Goal: Task Accomplishment & Management: Manage account settings

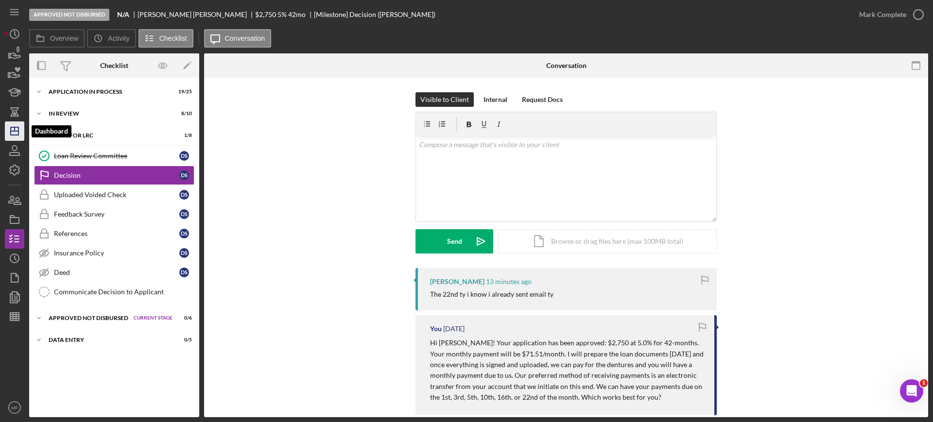
click at [13, 131] on line "button" at bounding box center [15, 131] width 8 height 0
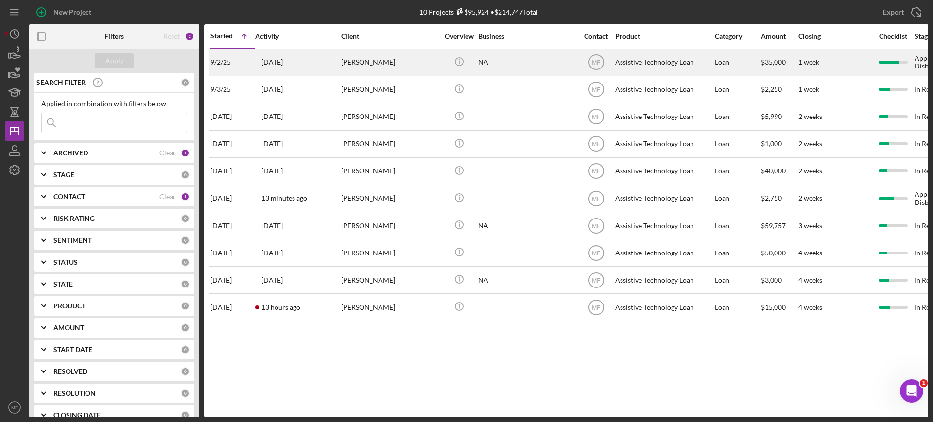
click at [533, 62] on div "NA" at bounding box center [526, 63] width 97 height 26
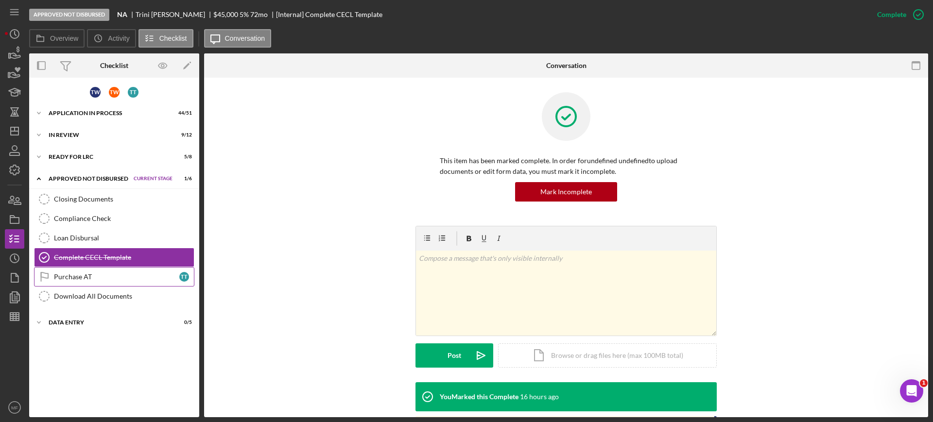
click at [84, 280] on div "Purchase AT" at bounding box center [116, 277] width 125 height 8
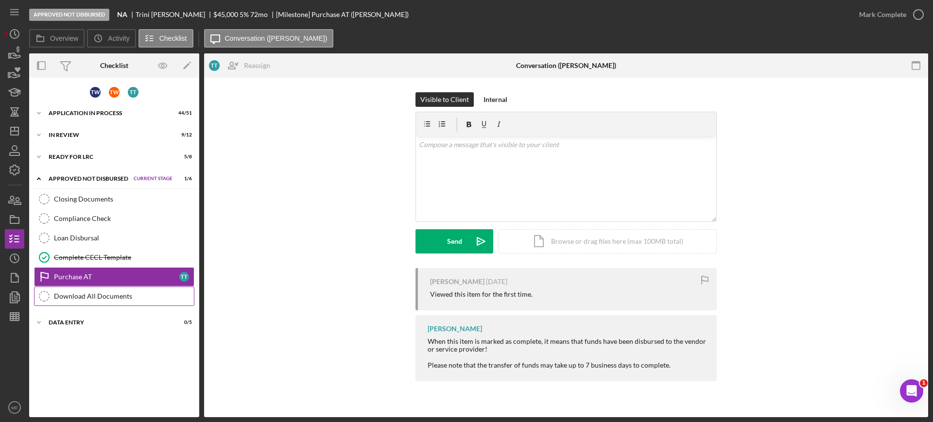
click at [88, 294] on div "Download All Documents" at bounding box center [124, 297] width 140 height 8
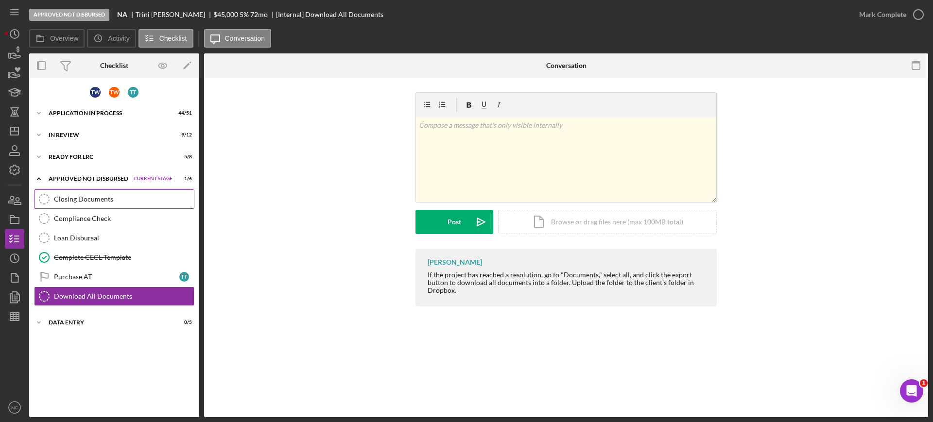
click at [87, 200] on div "Closing Documents" at bounding box center [124, 199] width 140 height 8
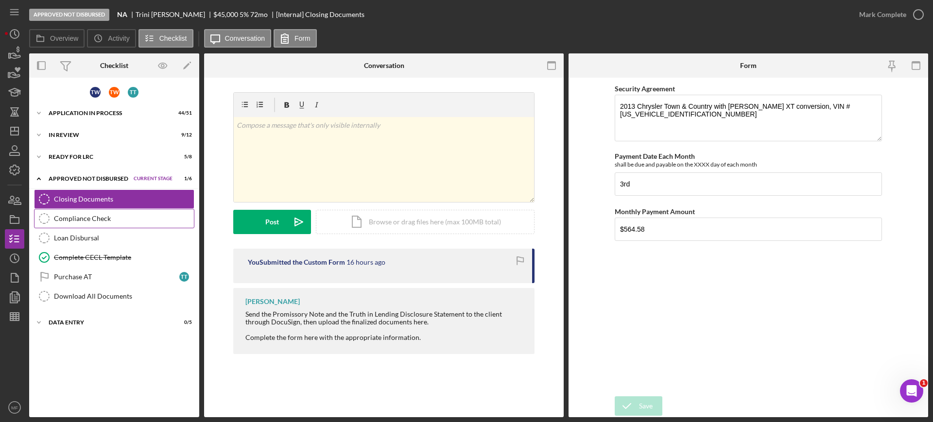
click at [84, 217] on div "Compliance Check" at bounding box center [124, 219] width 140 height 8
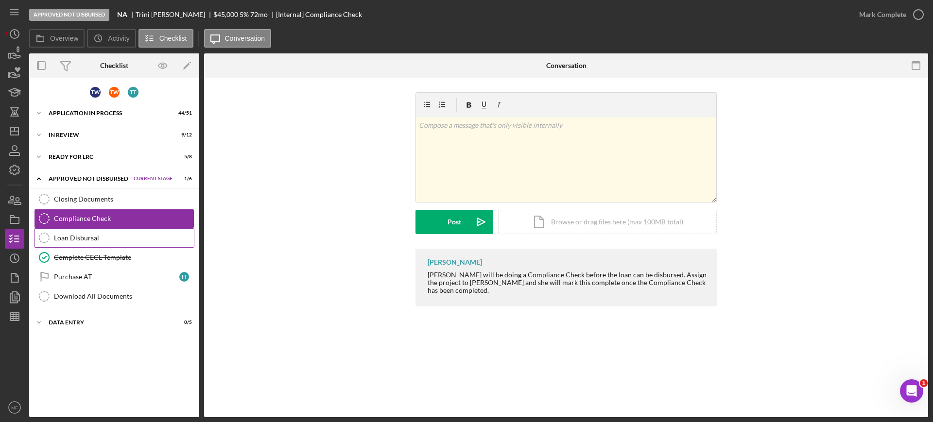
click at [64, 239] on div "Loan Disbursal" at bounding box center [124, 238] width 140 height 8
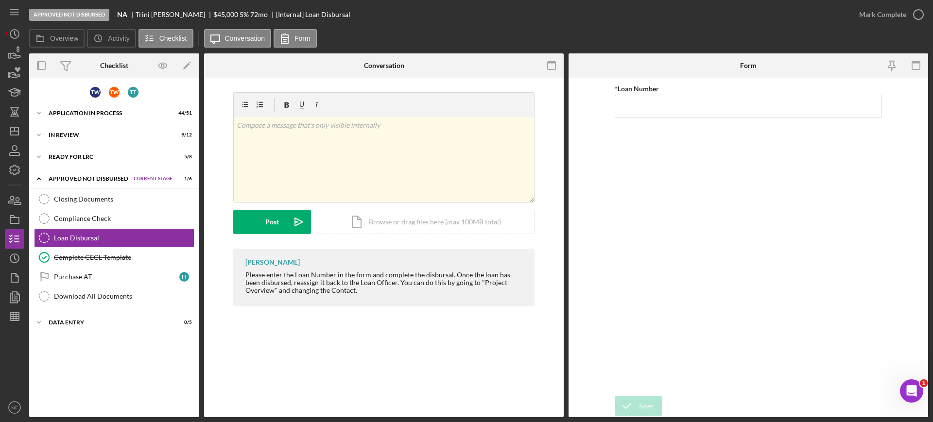
click at [93, 184] on div "Icon/Expander Approved Not Disbursed Current Stage 1 / 6 Set Stage" at bounding box center [114, 179] width 170 height 20
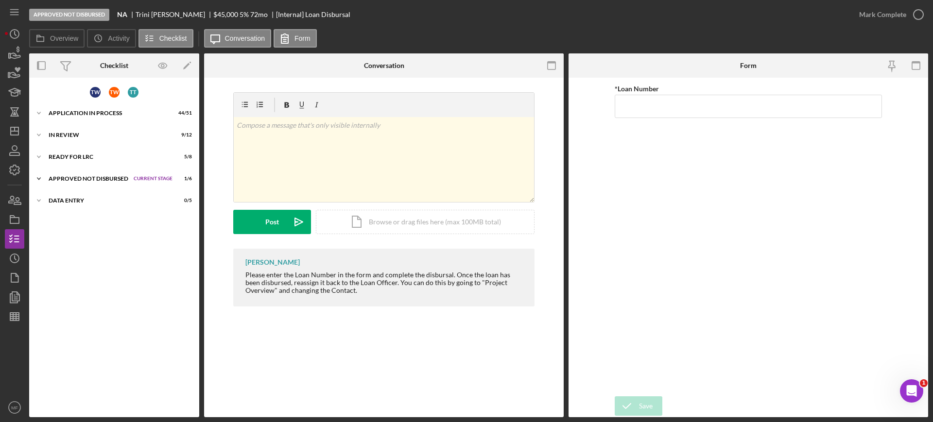
click at [103, 176] on div "Approved Not Disbursed" at bounding box center [89, 179] width 80 height 6
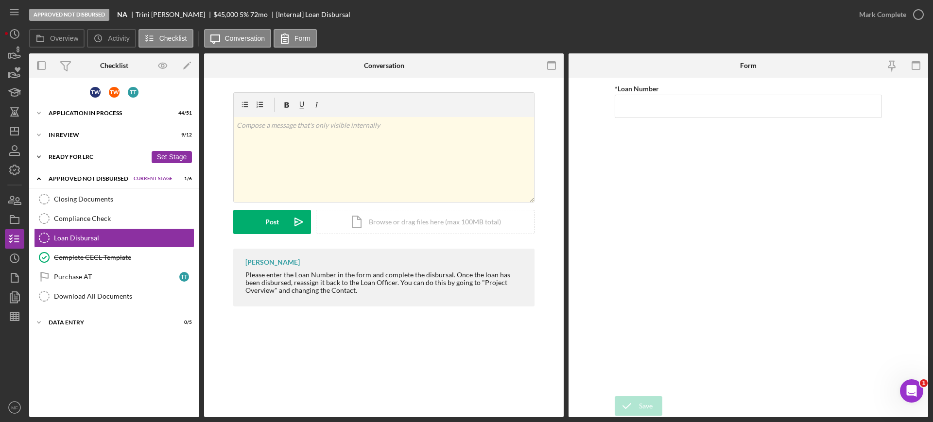
click at [91, 157] on div "Ready for LRC" at bounding box center [98, 157] width 98 height 6
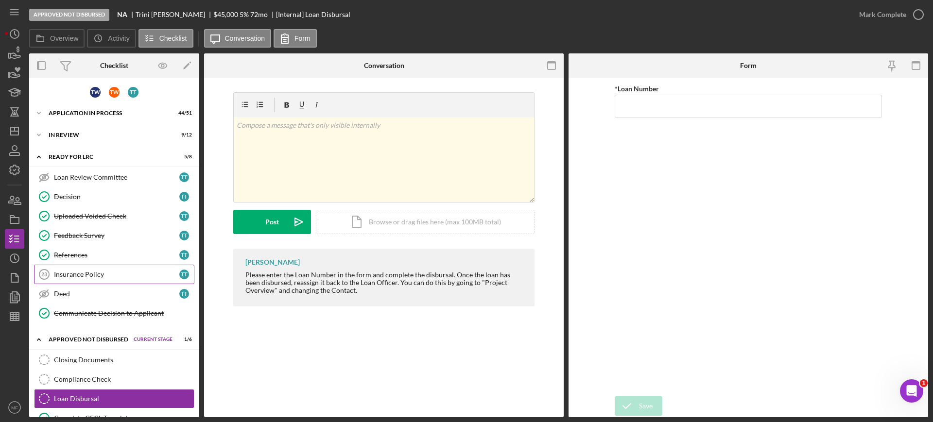
click at [105, 273] on div "Insurance Policy" at bounding box center [116, 275] width 125 height 8
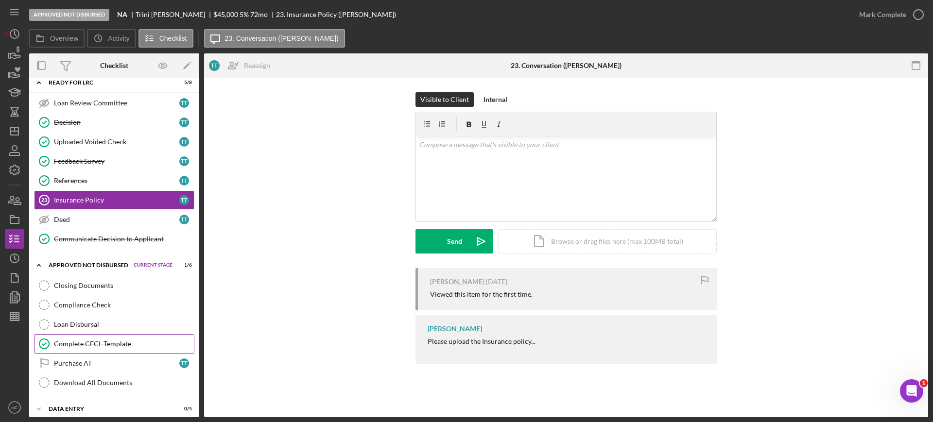
scroll to position [81, 0]
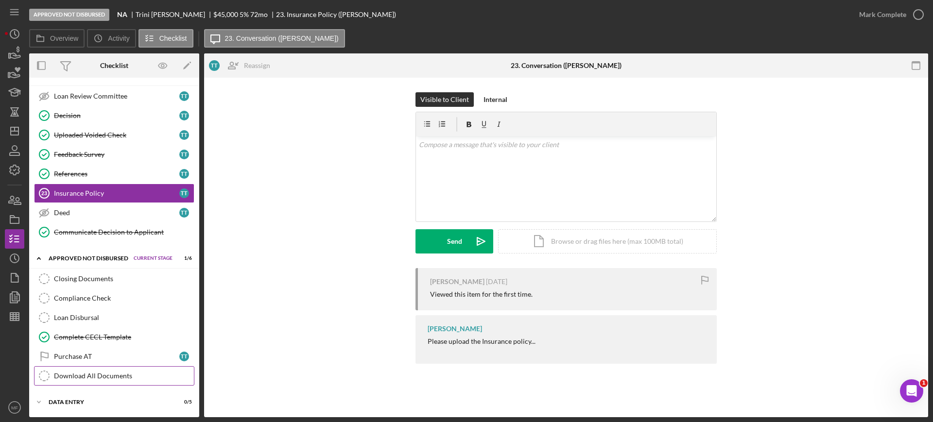
click at [101, 374] on div "Download All Documents" at bounding box center [124, 376] width 140 height 8
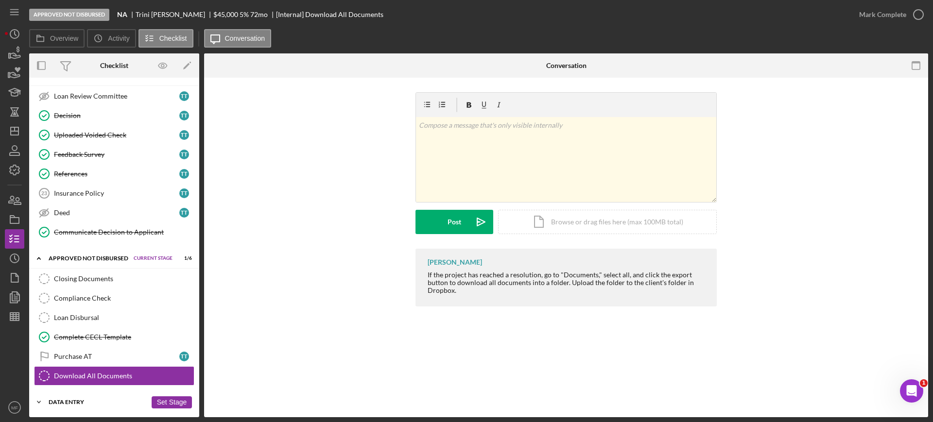
click at [66, 399] on div "Icon/Expander Data Entry 0 / 5 Set Stage" at bounding box center [114, 402] width 170 height 19
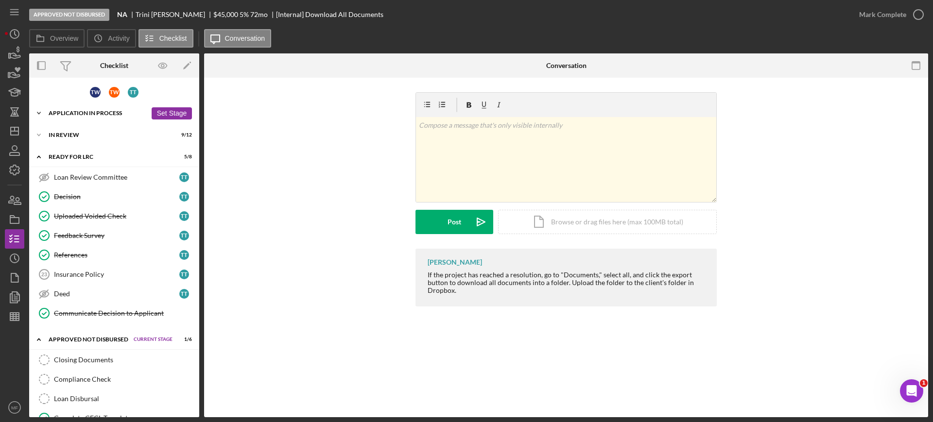
click at [102, 112] on div "Application In Process" at bounding box center [98, 113] width 98 height 6
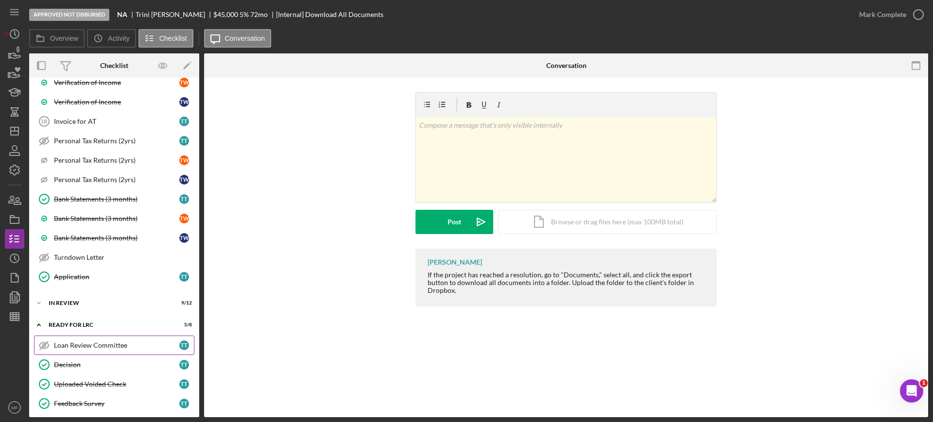
scroll to position [851, 0]
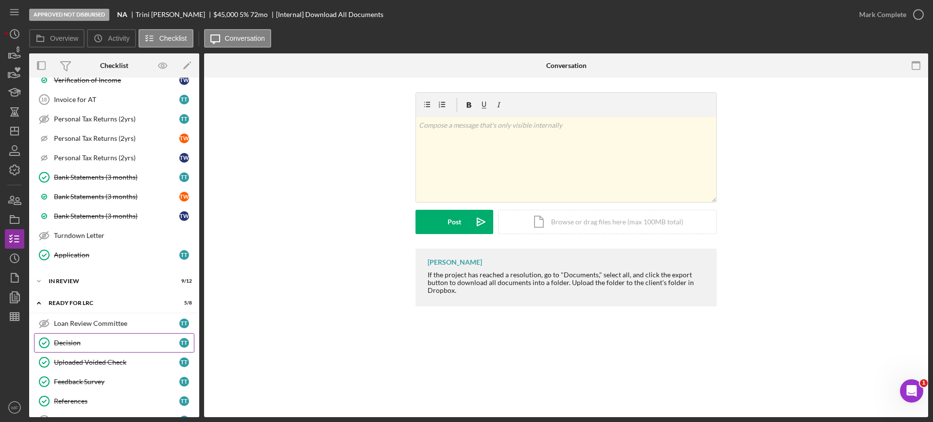
click at [80, 344] on div "Decision" at bounding box center [116, 343] width 125 height 8
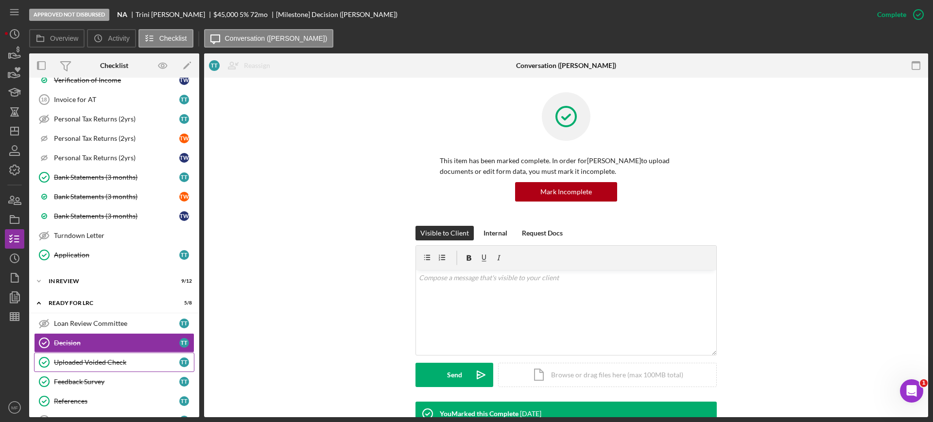
click at [93, 360] on div "Uploaded Voided Check" at bounding box center [116, 363] width 125 height 8
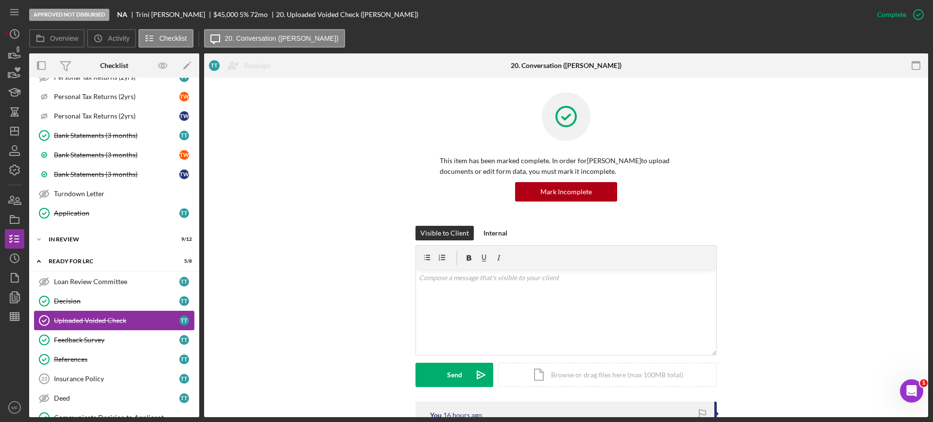
scroll to position [972, 0]
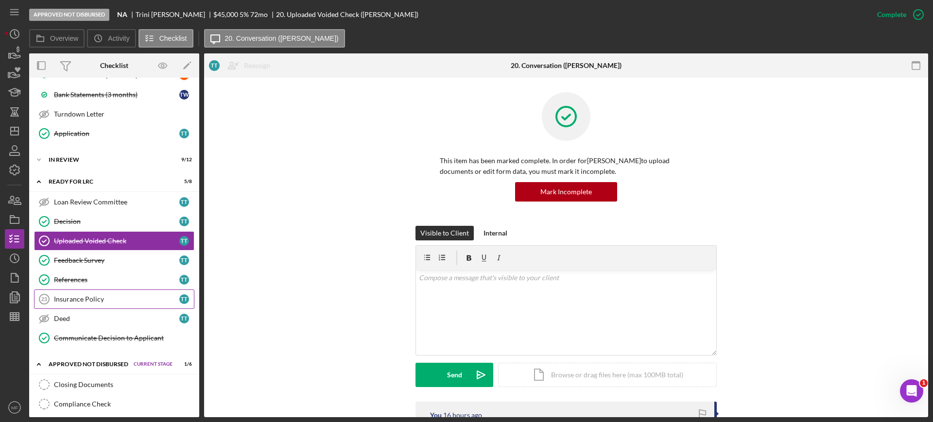
click at [99, 300] on div "Insurance Policy" at bounding box center [116, 300] width 125 height 8
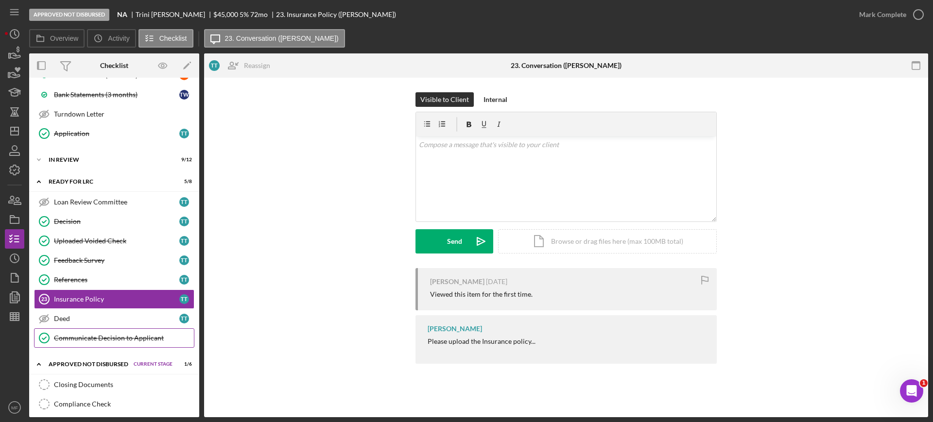
click at [131, 338] on div "Communicate Decision to Applicant" at bounding box center [124, 338] width 140 height 8
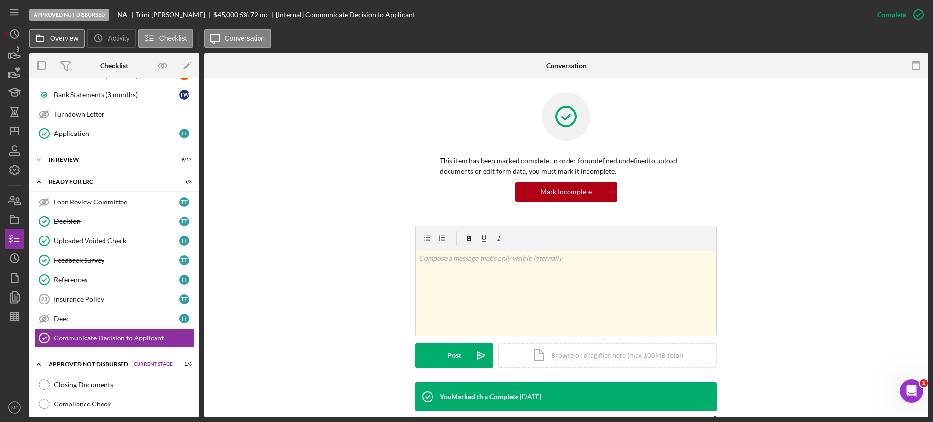
click at [38, 36] on icon at bounding box center [40, 38] width 19 height 19
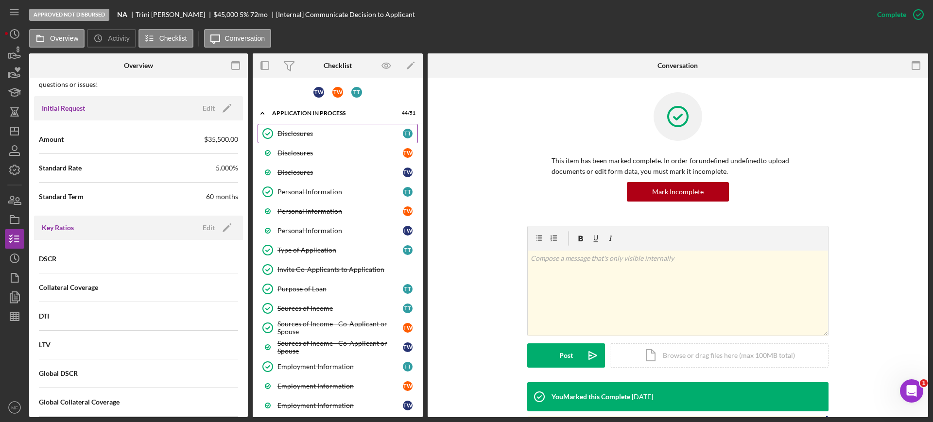
click at [315, 131] on div "Disclosures" at bounding box center [340, 134] width 125 height 8
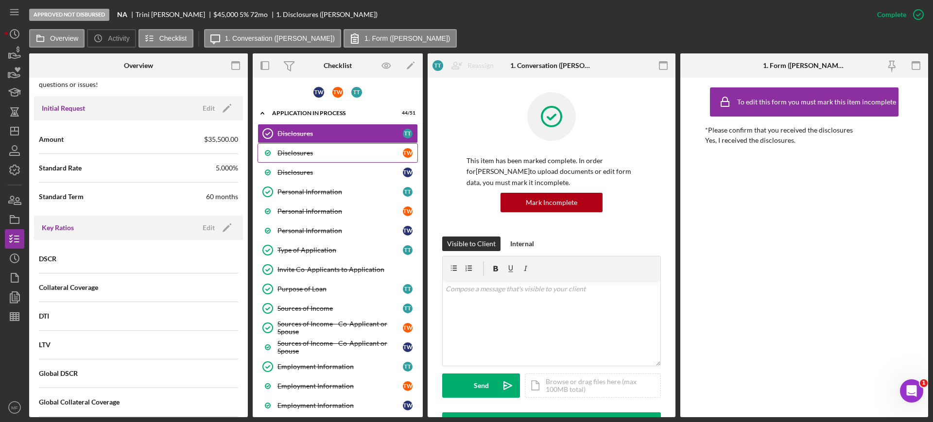
click at [311, 158] on link "Disclosures T W" at bounding box center [338, 152] width 160 height 19
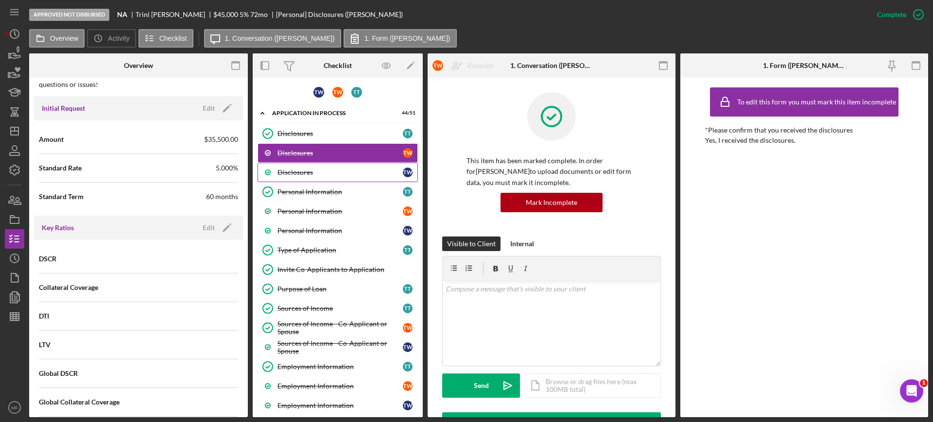
click at [318, 176] on div "Disclosures" at bounding box center [340, 173] width 125 height 8
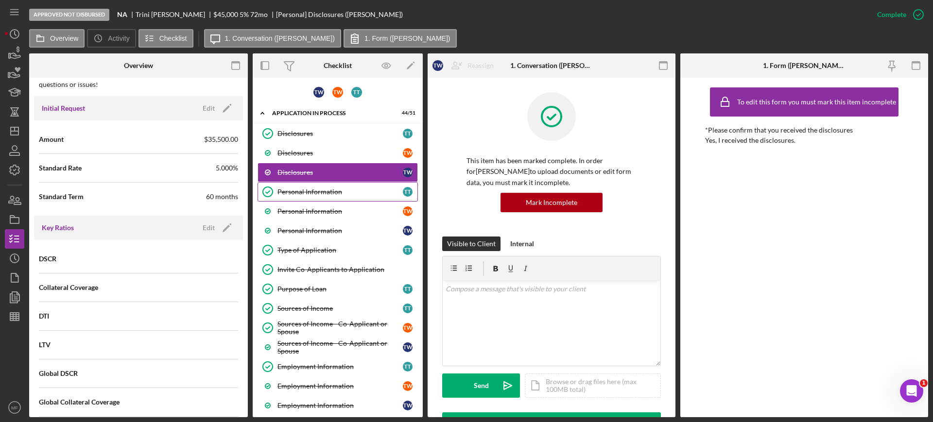
click at [317, 190] on div "Personal Information" at bounding box center [340, 192] width 125 height 8
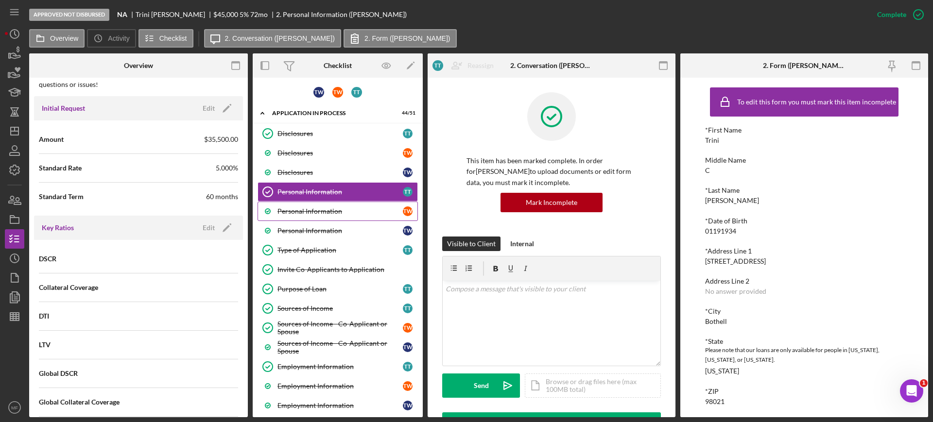
click at [310, 209] on div "Personal Information" at bounding box center [340, 212] width 125 height 8
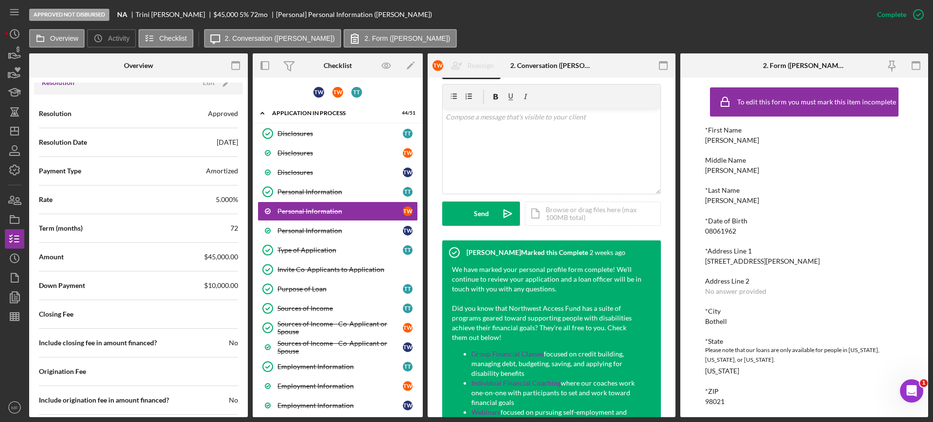
scroll to position [182, 0]
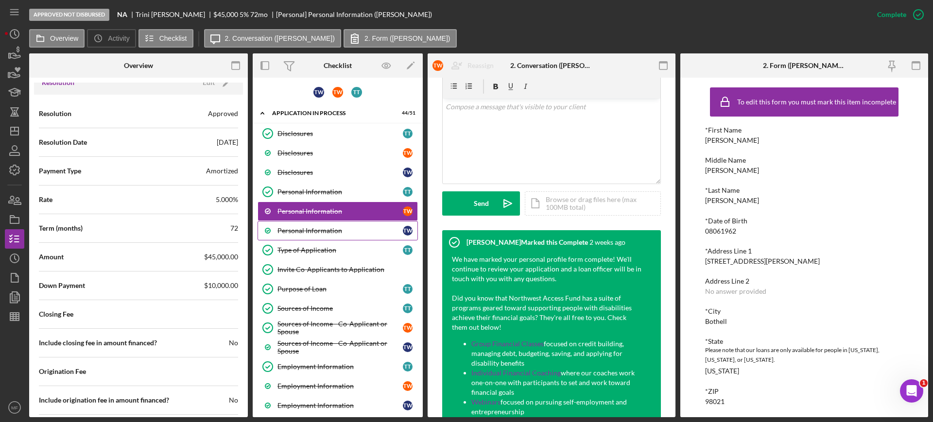
click at [320, 227] on div "Personal Information" at bounding box center [340, 231] width 125 height 8
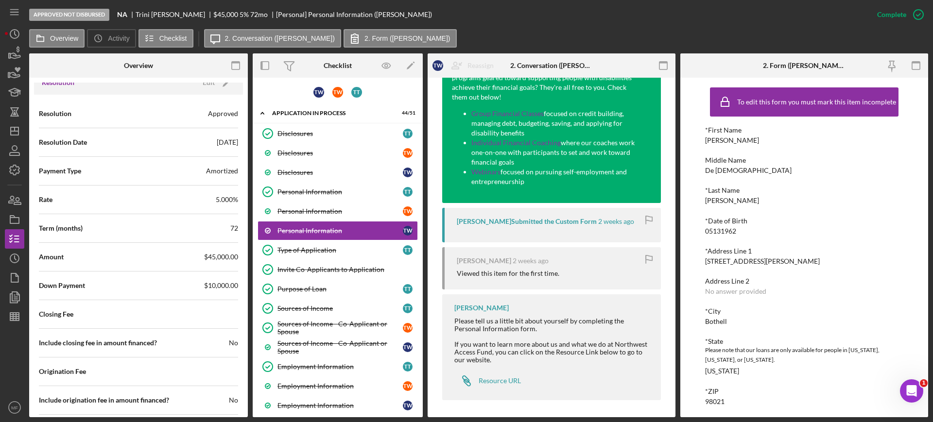
scroll to position [415, 0]
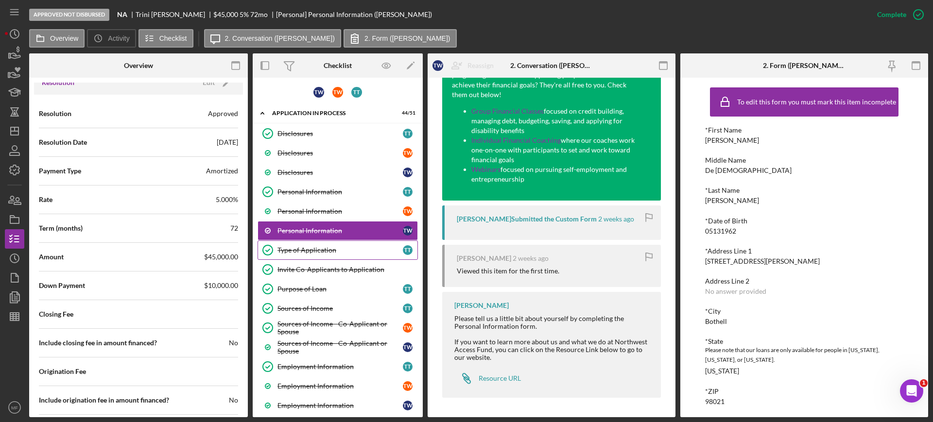
click at [321, 251] on div "Type of Application" at bounding box center [340, 250] width 125 height 8
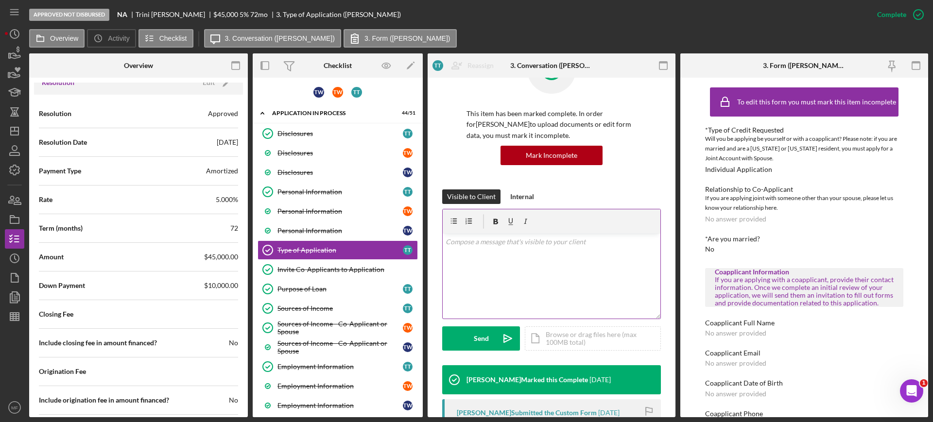
scroll to position [170, 0]
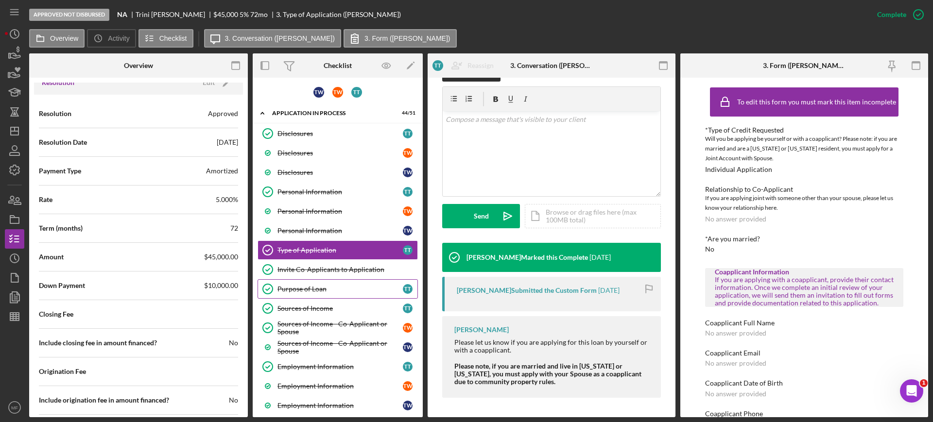
click at [322, 286] on div "Purpose of Loan" at bounding box center [340, 289] width 125 height 8
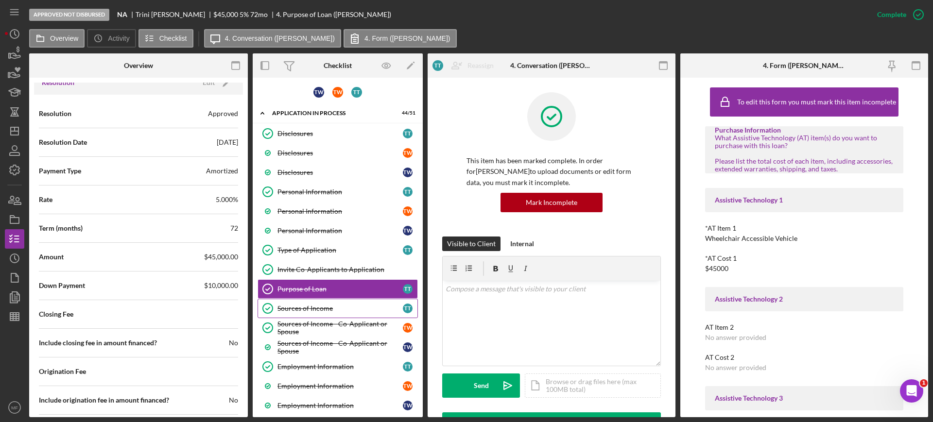
click at [325, 311] on div "Sources of Income" at bounding box center [340, 309] width 125 height 8
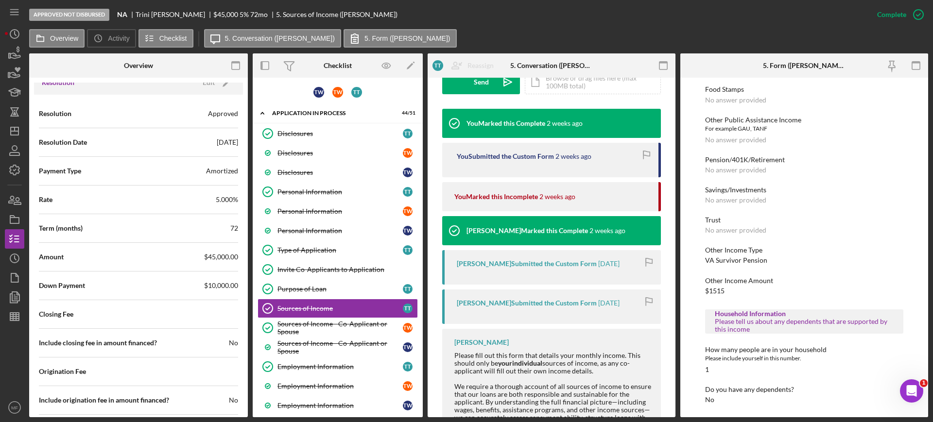
scroll to position [364, 0]
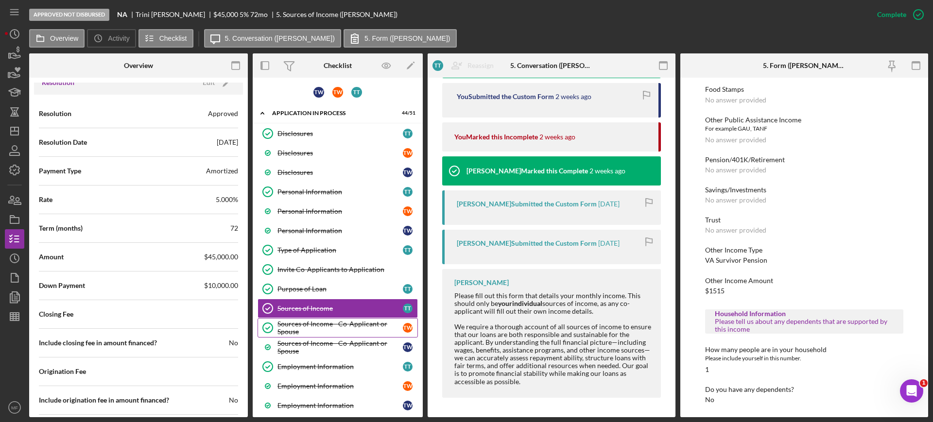
click at [358, 321] on div "Sources of Income - Co-Applicant or Spouse" at bounding box center [340, 328] width 125 height 16
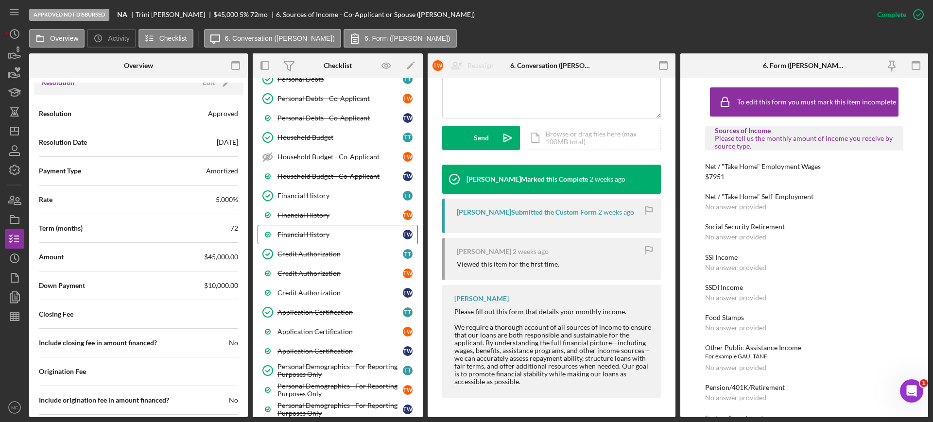
scroll to position [425, 0]
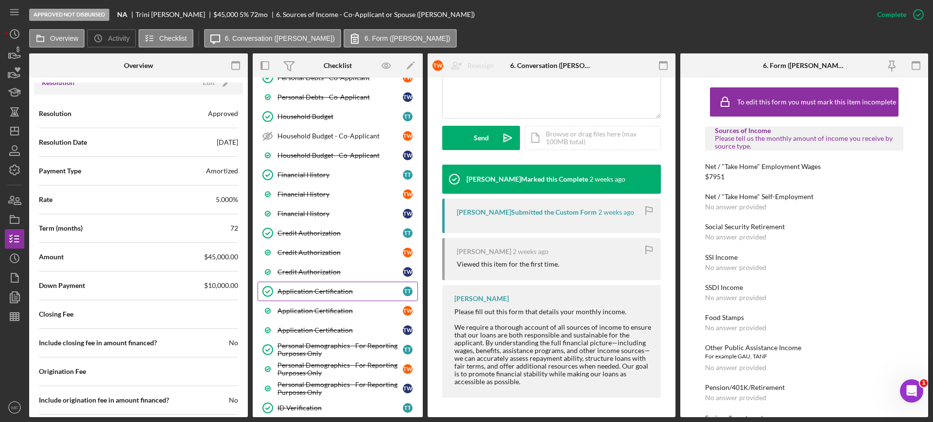
click at [304, 291] on div "Application Certification" at bounding box center [340, 292] width 125 height 8
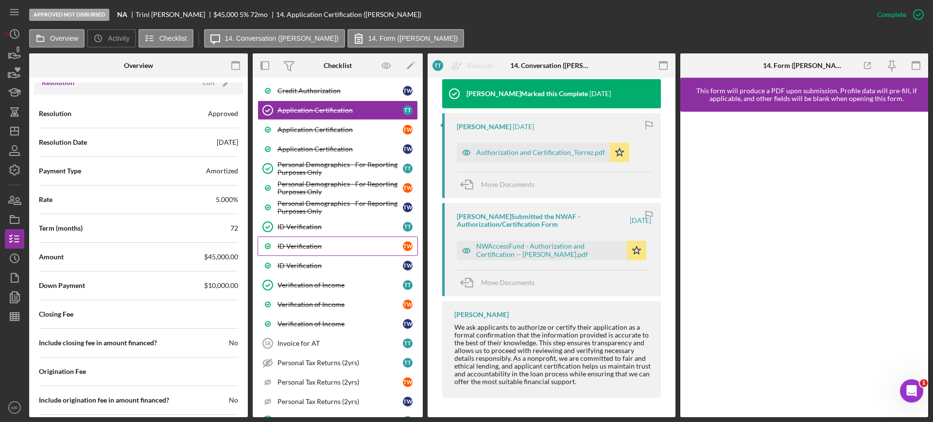
scroll to position [608, 0]
click at [335, 343] on div "Invoice for AT" at bounding box center [340, 343] width 125 height 8
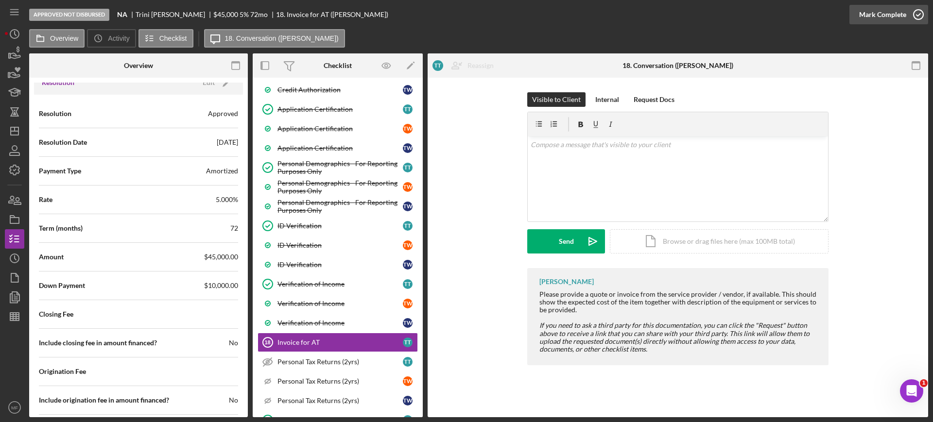
click at [913, 14] on icon "button" at bounding box center [919, 14] width 24 height 24
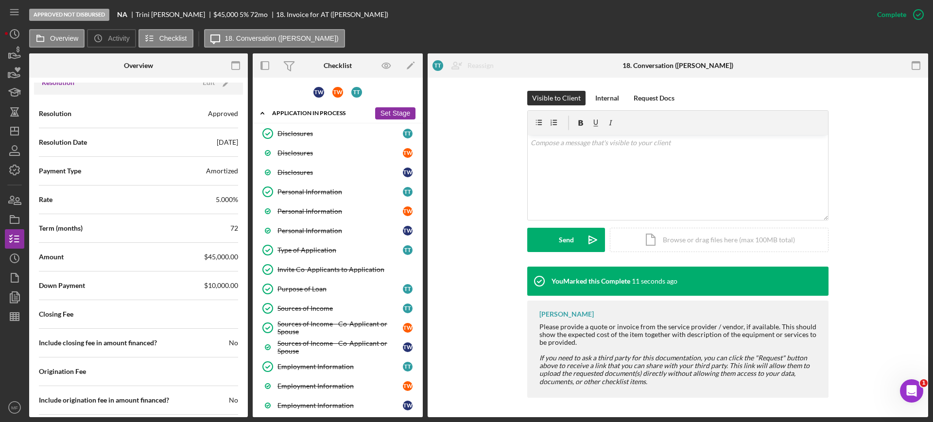
click at [324, 116] on div "Icon/Expander Application In Process 45 / 51 Set Stage" at bounding box center [338, 114] width 170 height 20
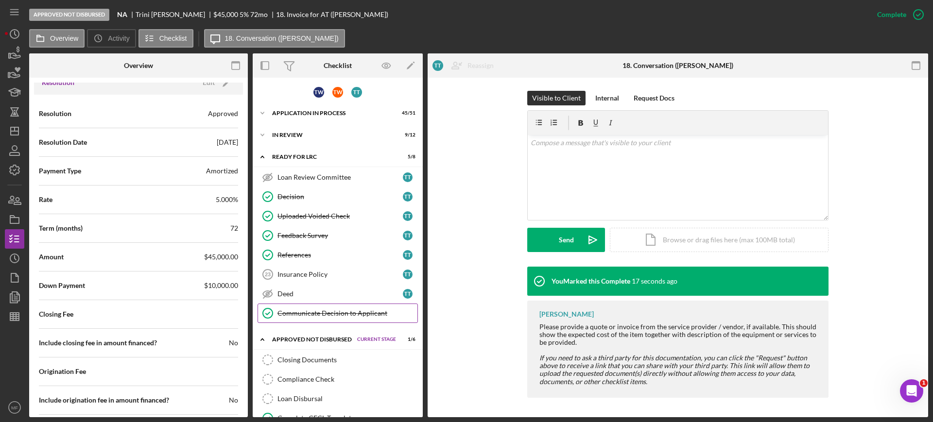
click at [346, 314] on div "Communicate Decision to Applicant" at bounding box center [348, 314] width 140 height 8
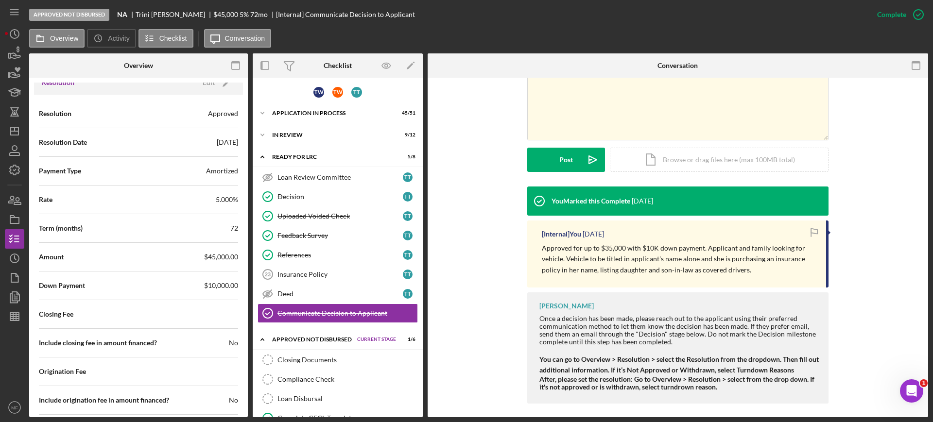
scroll to position [202, 0]
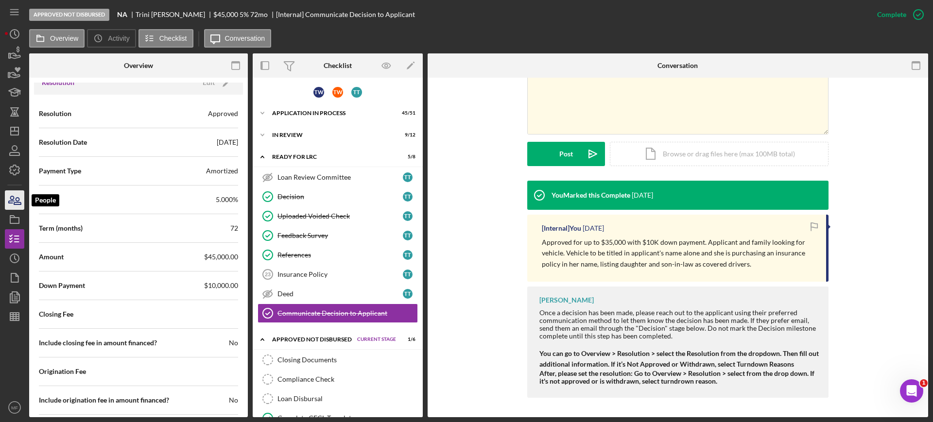
click at [14, 203] on icon "button" at bounding box center [17, 201] width 7 height 7
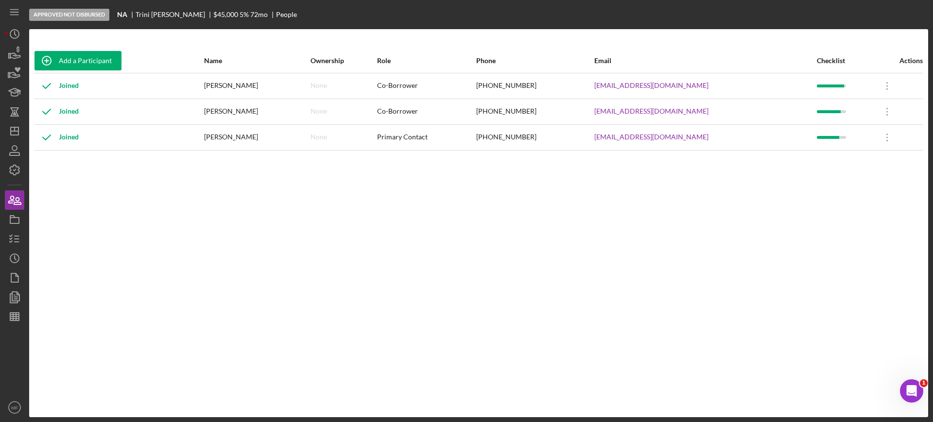
click at [432, 84] on div "Co-Borrower" at bounding box center [426, 86] width 99 height 24
click at [880, 84] on icon "Icon/Overflow" at bounding box center [887, 86] width 24 height 24
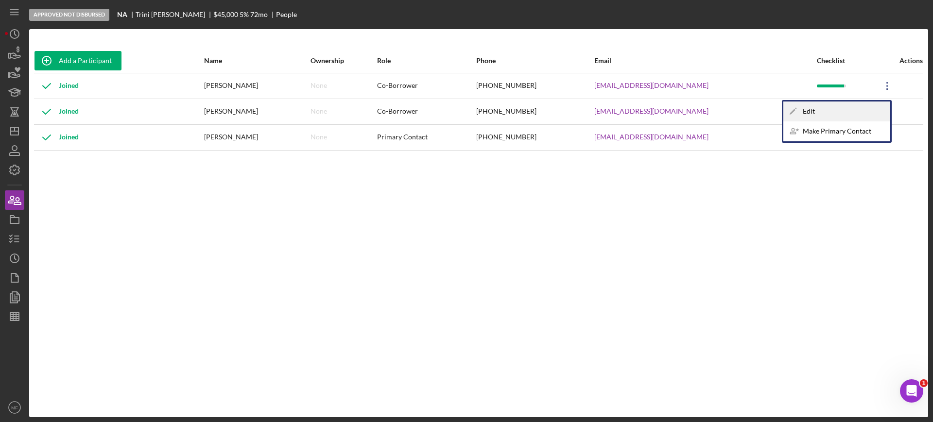
click at [823, 114] on div "Icon/Edit Edit" at bounding box center [837, 112] width 107 height 20
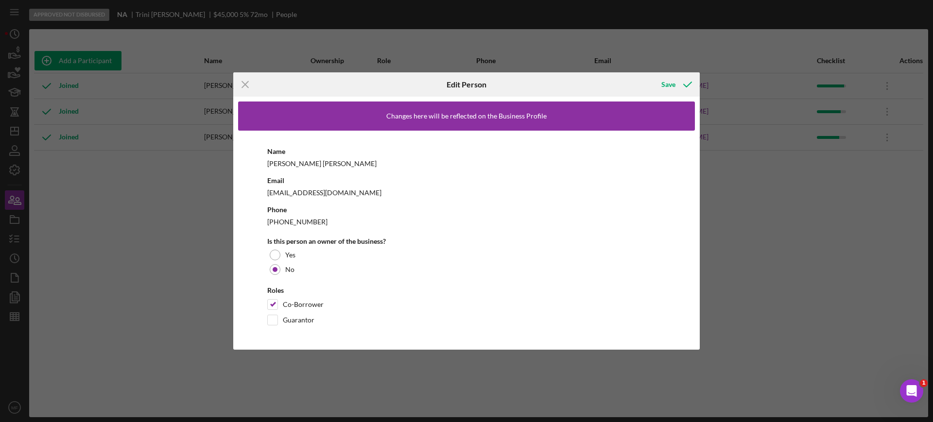
click at [832, 252] on div "Icon/Menu Close Edit Person Save Changes here will be reflected on the Business…" at bounding box center [466, 211] width 933 height 422
click at [669, 80] on div "Save" at bounding box center [669, 84] width 14 height 19
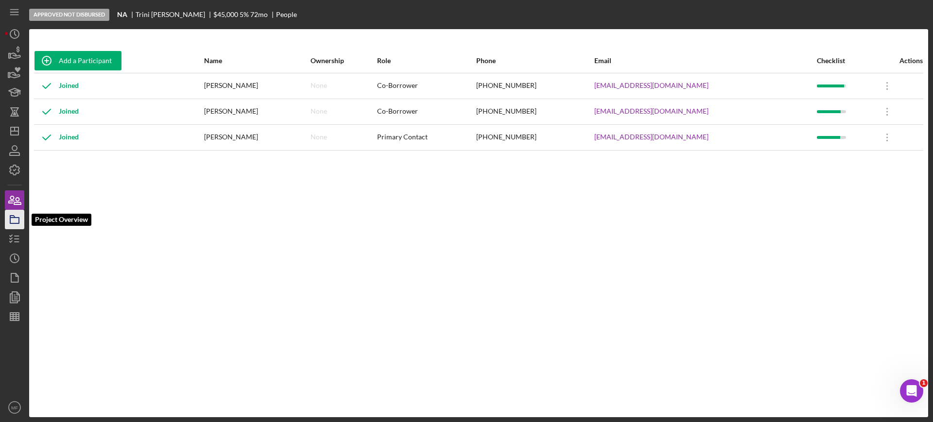
click at [15, 222] on icon "button" at bounding box center [14, 220] width 24 height 24
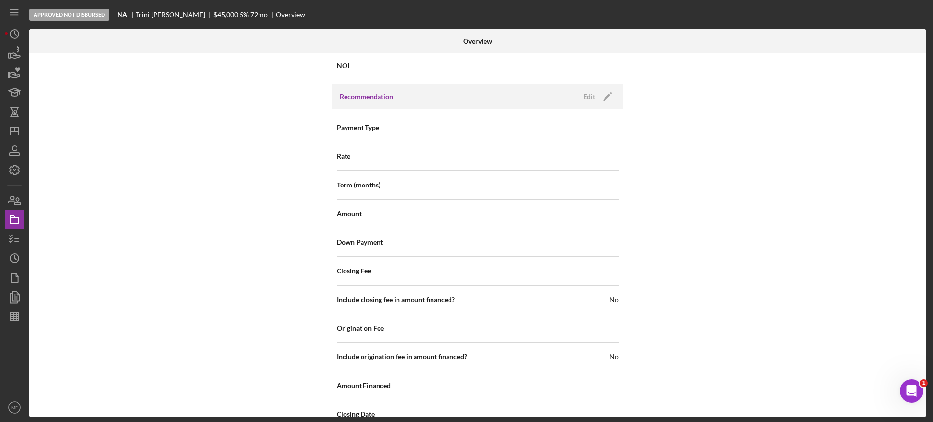
scroll to position [911, 0]
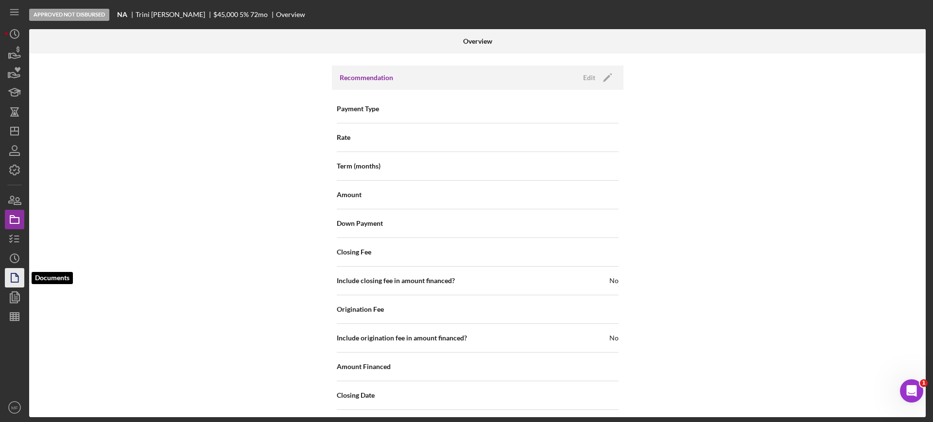
click at [19, 270] on icon "button" at bounding box center [14, 278] width 24 height 24
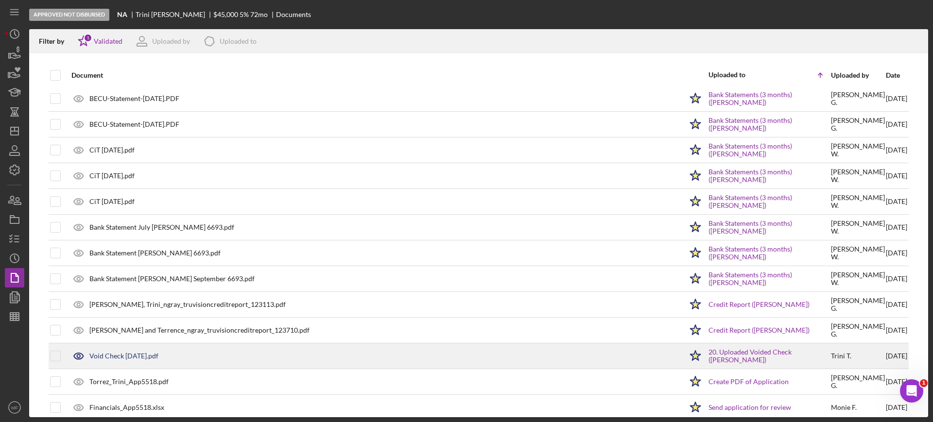
scroll to position [453, 0]
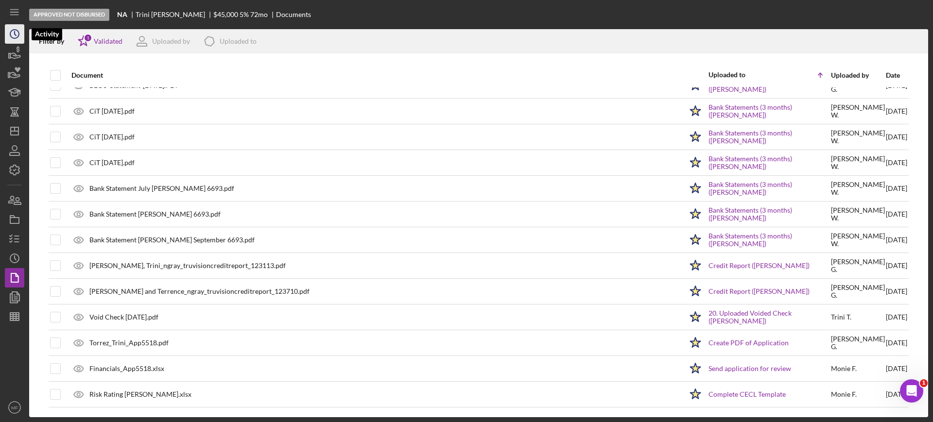
click at [17, 31] on icon "Icon/History" at bounding box center [14, 34] width 24 height 24
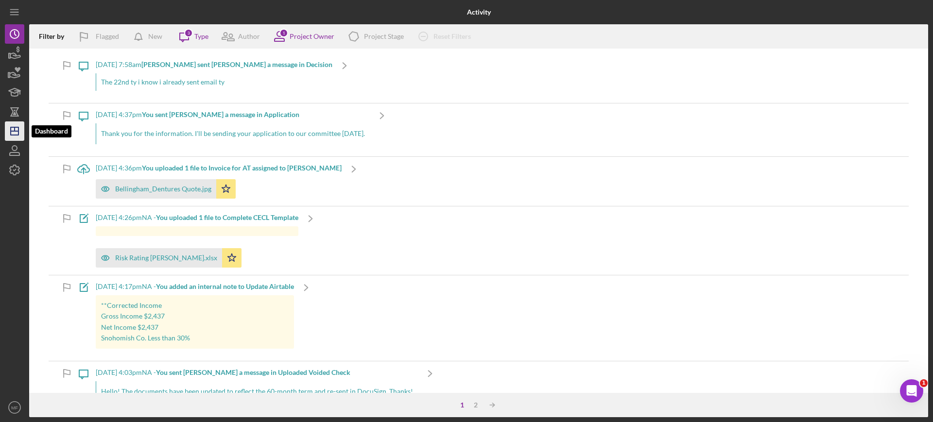
click at [22, 134] on icon "Icon/Dashboard" at bounding box center [14, 131] width 24 height 24
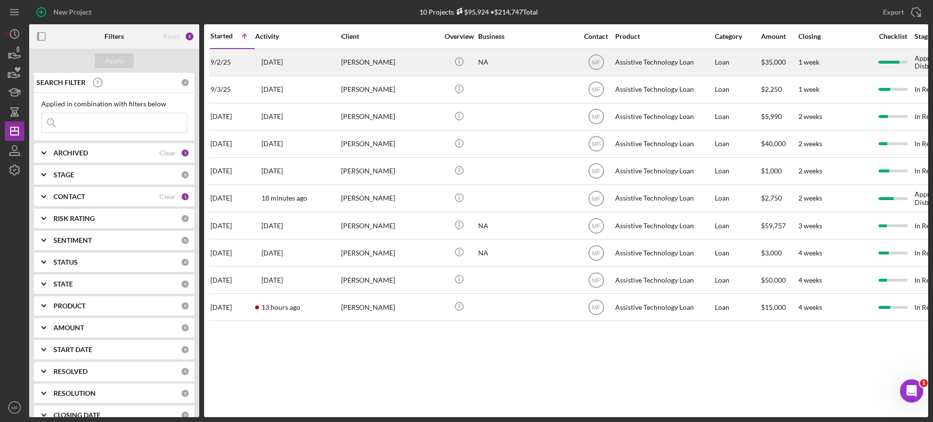
click at [511, 59] on div "NA" at bounding box center [526, 63] width 97 height 26
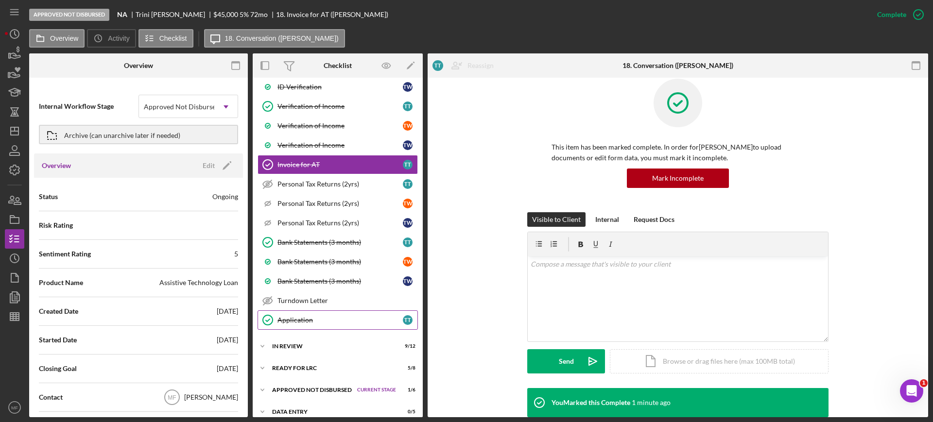
scroll to position [795, 0]
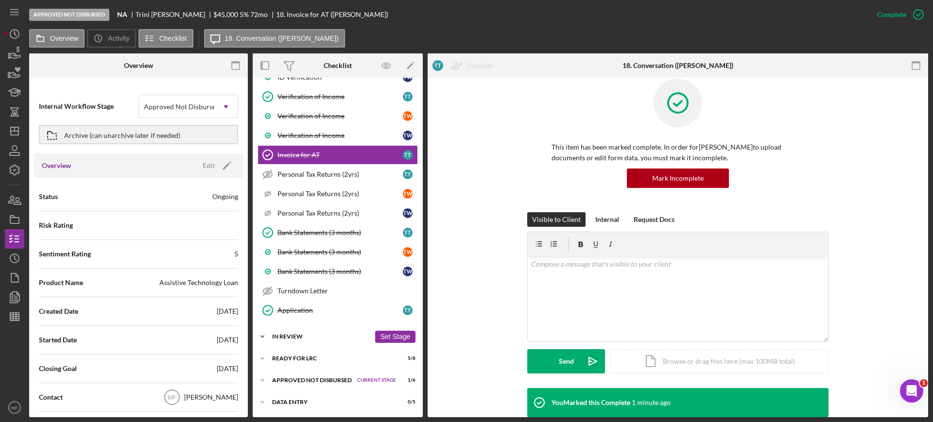
click at [301, 335] on div "In Review" at bounding box center [321, 337] width 98 height 6
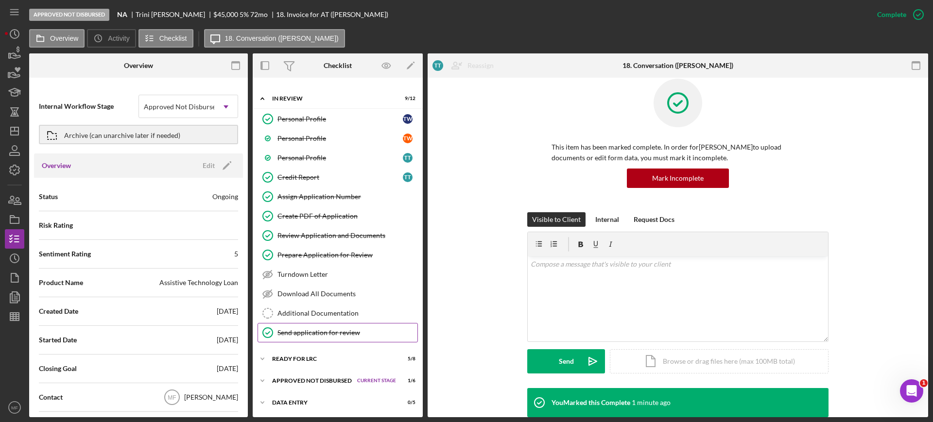
scroll to position [1034, 0]
click at [321, 356] on div "Ready for LRC" at bounding box center [321, 359] width 98 height 6
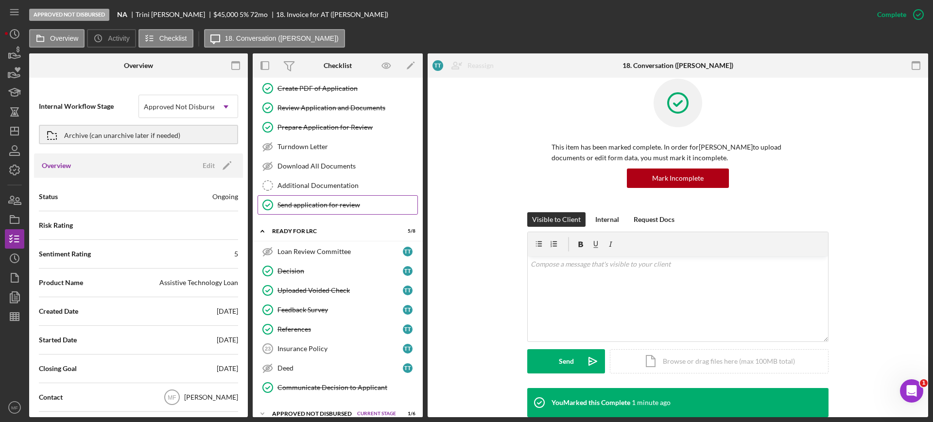
scroll to position [1195, 0]
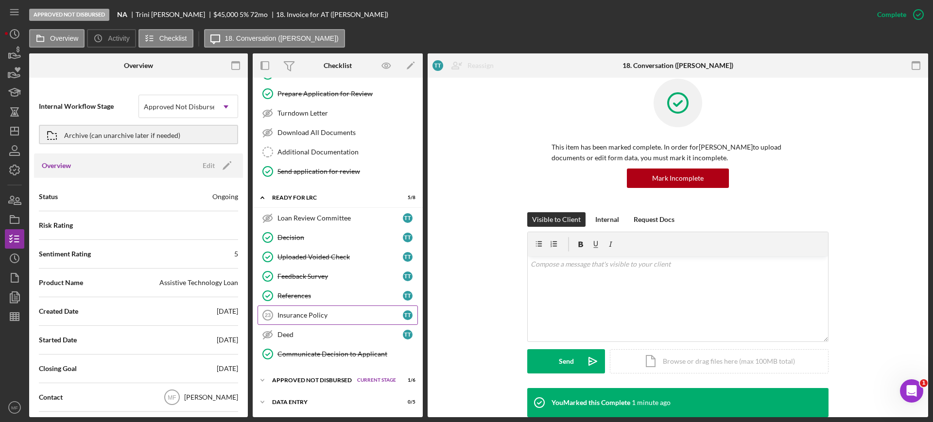
click at [325, 316] on div "Insurance Policy" at bounding box center [340, 316] width 125 height 8
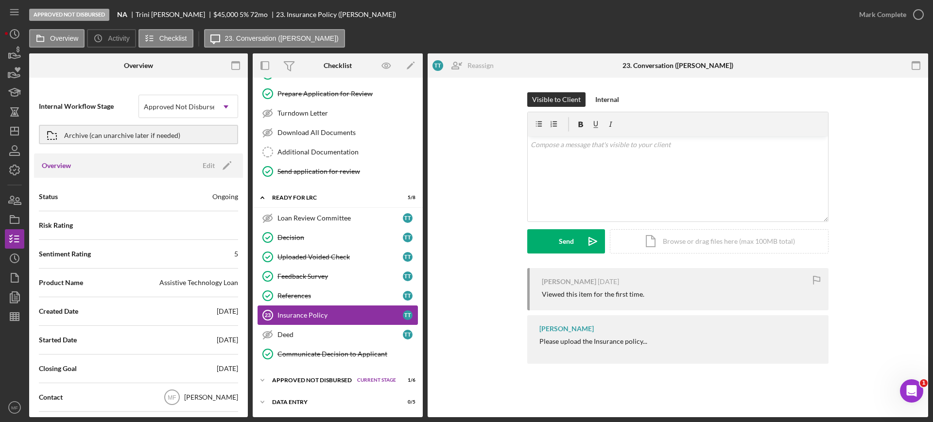
click at [343, 315] on div "Insurance Policy" at bounding box center [340, 316] width 125 height 8
click at [324, 254] on div "Uploaded Voided Check" at bounding box center [340, 257] width 125 height 8
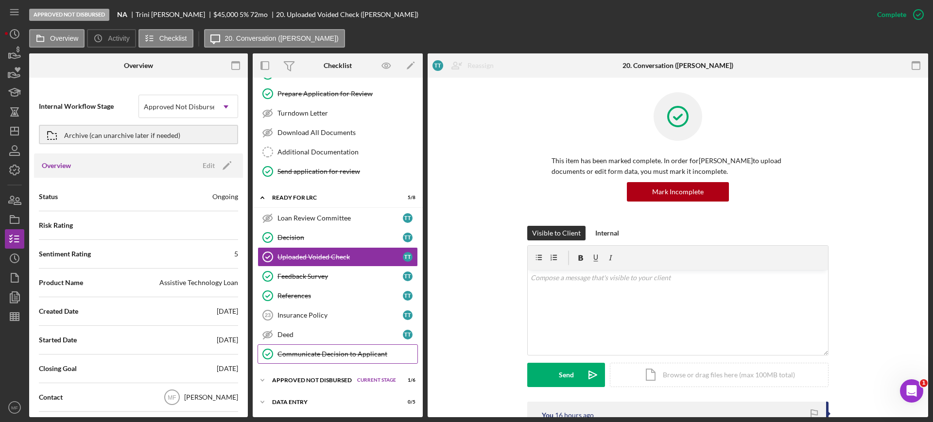
click at [344, 354] on div "Communicate Decision to Applicant" at bounding box center [348, 354] width 140 height 8
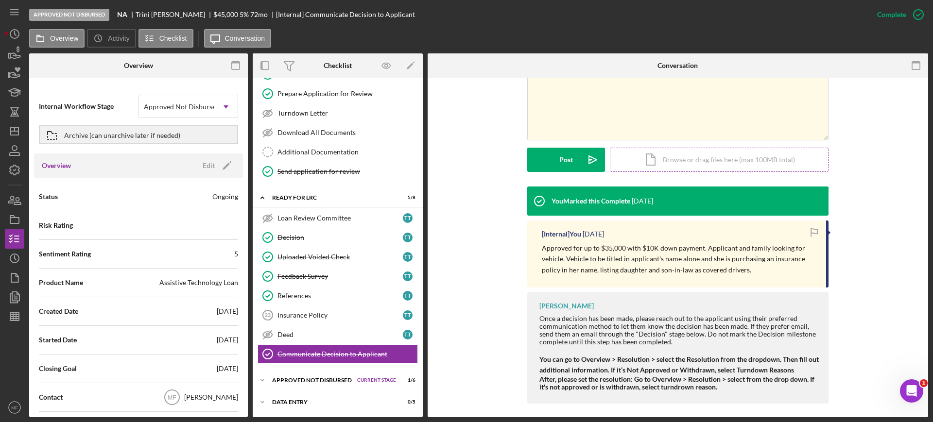
scroll to position [202, 0]
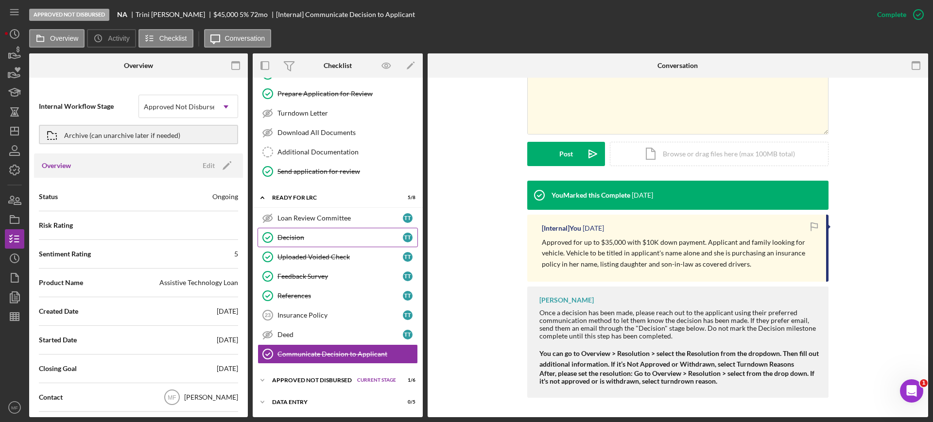
click at [313, 234] on div "Decision" at bounding box center [340, 238] width 125 height 8
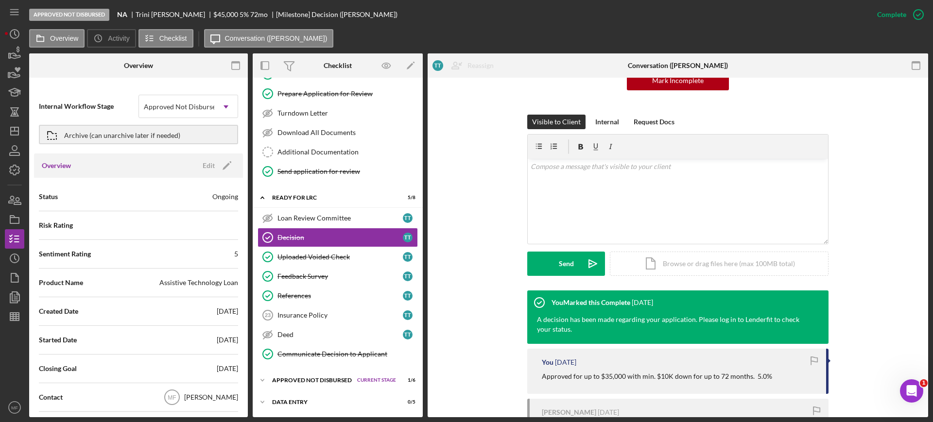
scroll to position [122, 0]
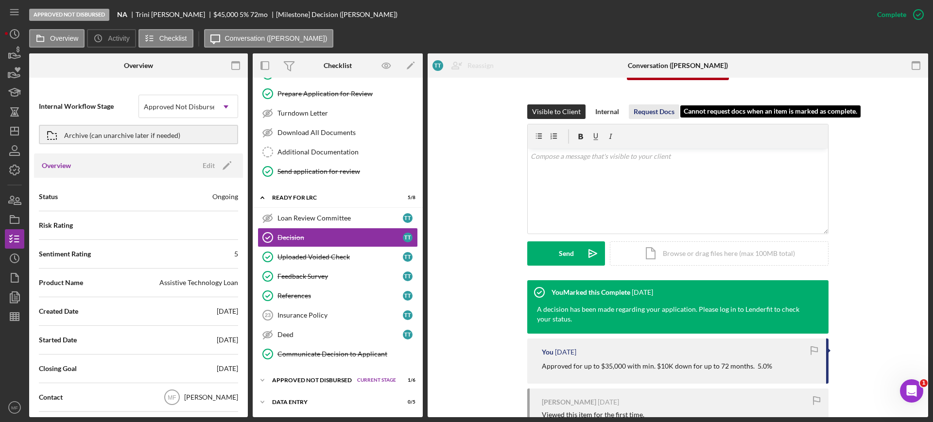
click at [658, 111] on div "Request Docs" at bounding box center [654, 112] width 41 height 15
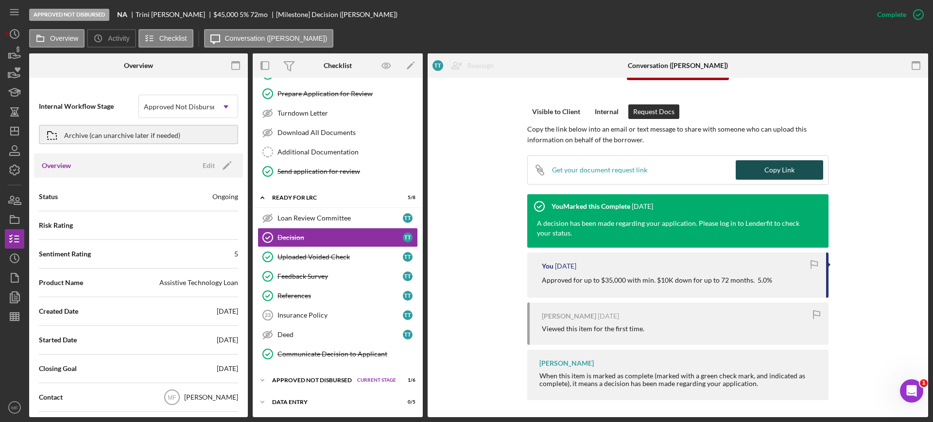
click at [778, 171] on div "Copy Link" at bounding box center [780, 169] width 30 height 19
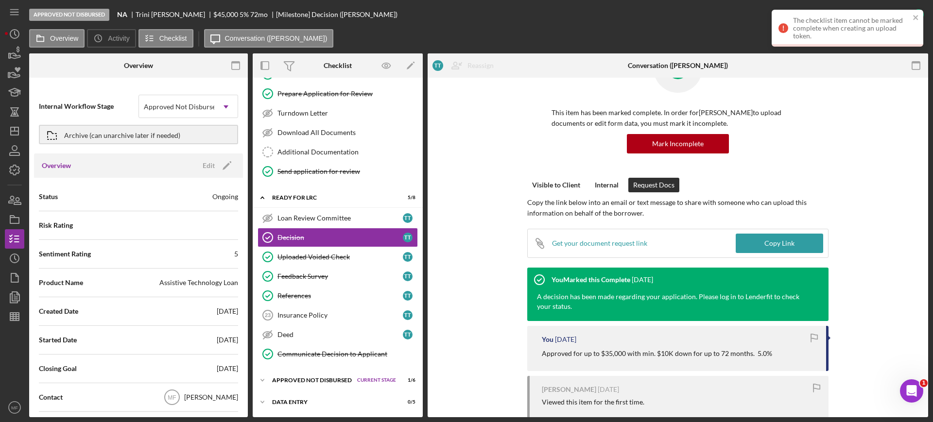
scroll to position [0, 0]
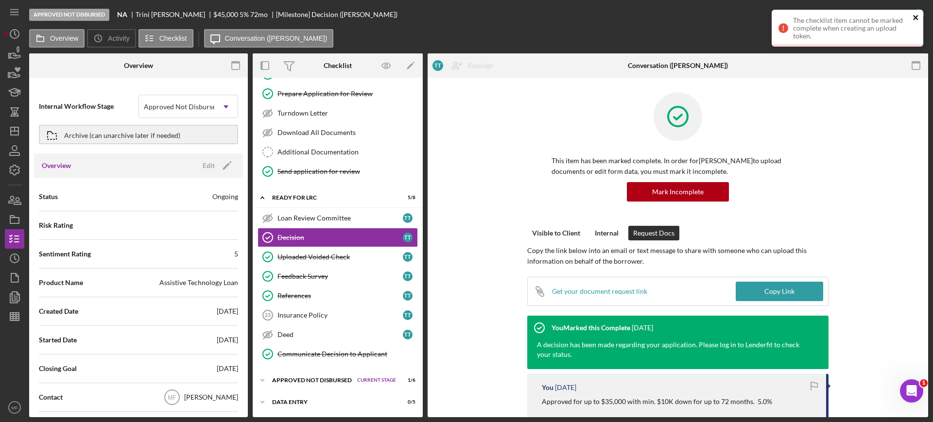
click at [916, 16] on icon "close" at bounding box center [916, 18] width 7 height 8
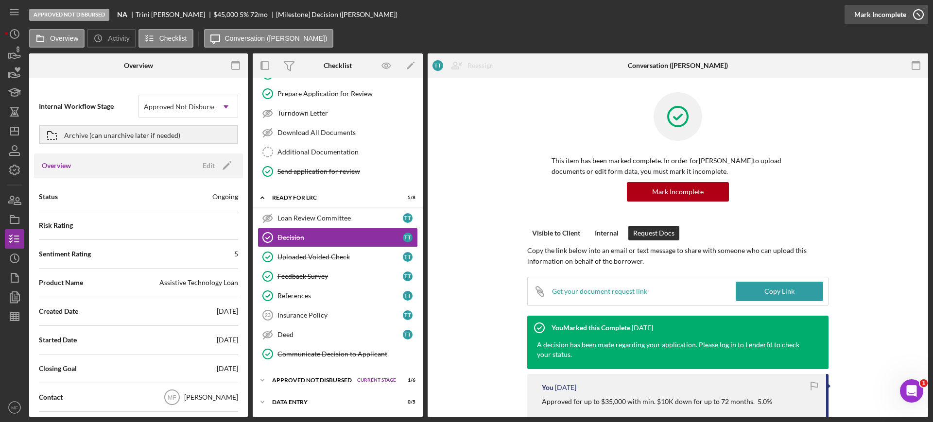
click at [906, 17] on button "Complete Mark Incomplete" at bounding box center [887, 14] width 84 height 19
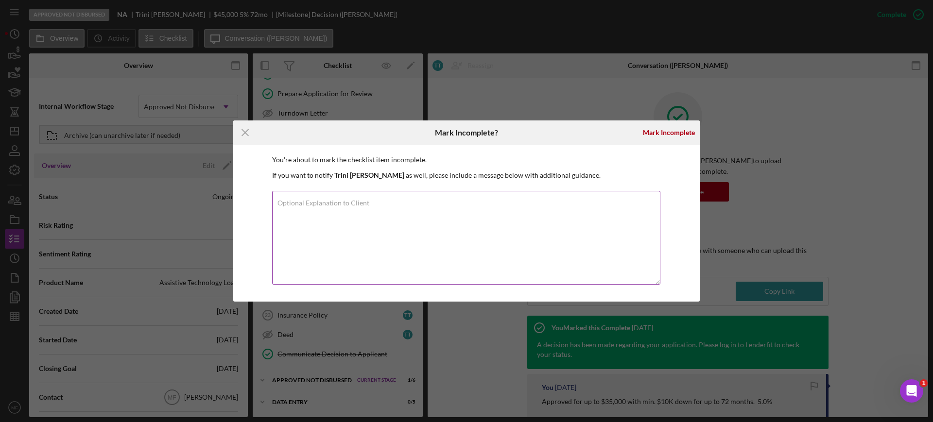
click at [339, 204] on label "Optional Explanation to Client" at bounding box center [324, 203] width 92 height 8
click at [339, 204] on textarea "Optional Explanation to Client" at bounding box center [466, 238] width 388 height 94
type textarea "Please upload Insurance document."
click at [669, 135] on div "Mark Incomplete" at bounding box center [669, 132] width 52 height 19
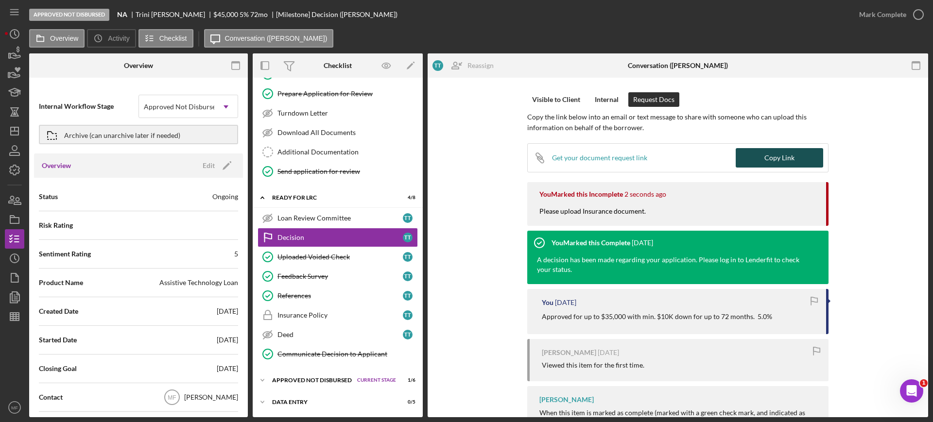
click at [783, 160] on div "Copy Link" at bounding box center [780, 157] width 30 height 19
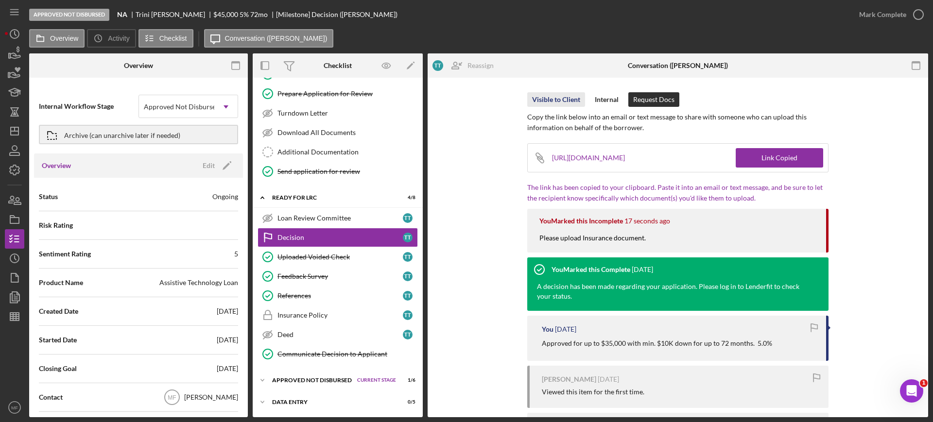
click at [568, 99] on div "Visible to Client" at bounding box center [556, 99] width 48 height 15
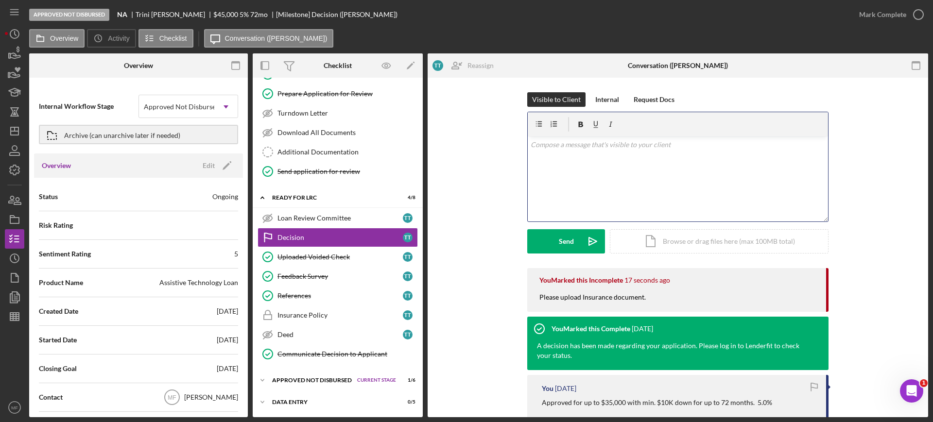
click at [574, 143] on p at bounding box center [678, 145] width 295 height 11
click at [565, 244] on div "Send" at bounding box center [566, 241] width 15 height 24
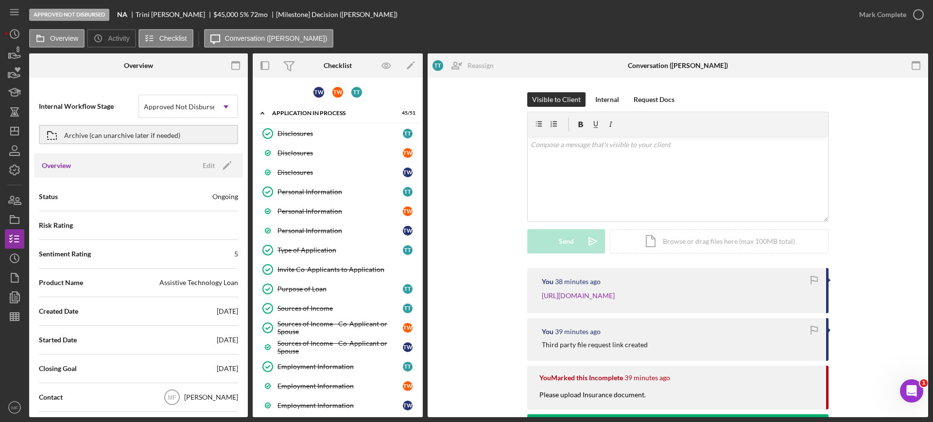
scroll to position [1195, 0]
